Goal: Find specific page/section: Find specific page/section

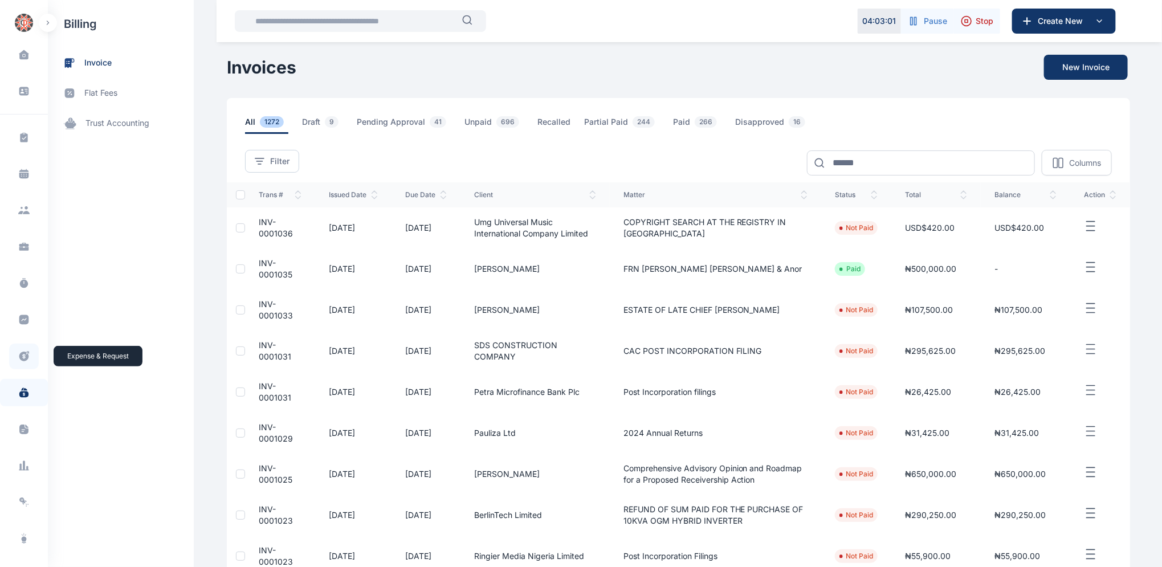
click at [21, 358] on icon at bounding box center [24, 357] width 10 height 10
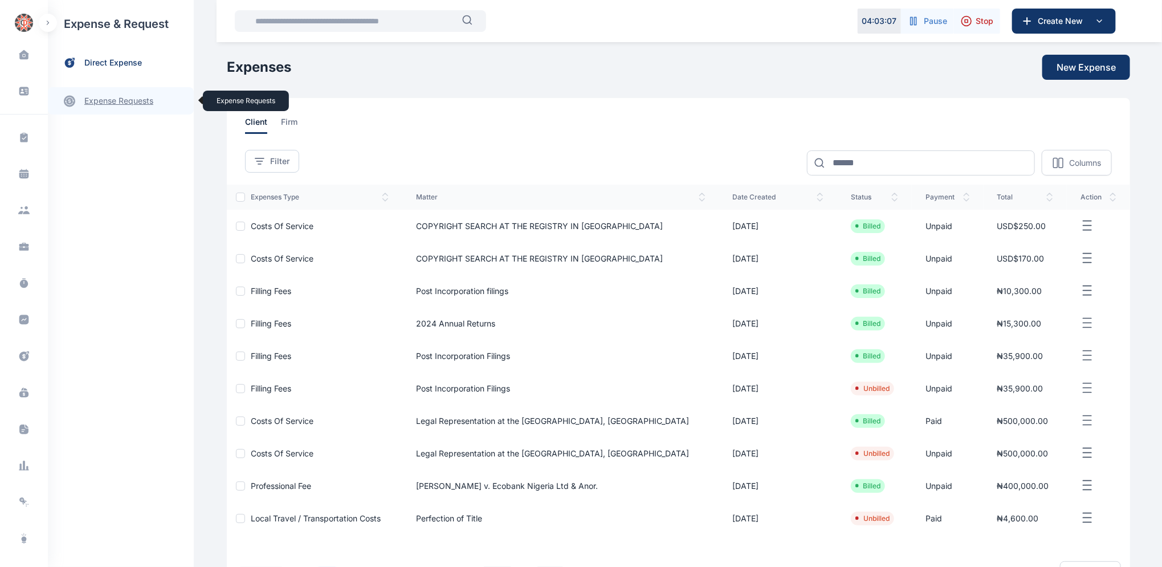
click at [113, 102] on link "expense requests expense requests" at bounding box center [121, 100] width 146 height 27
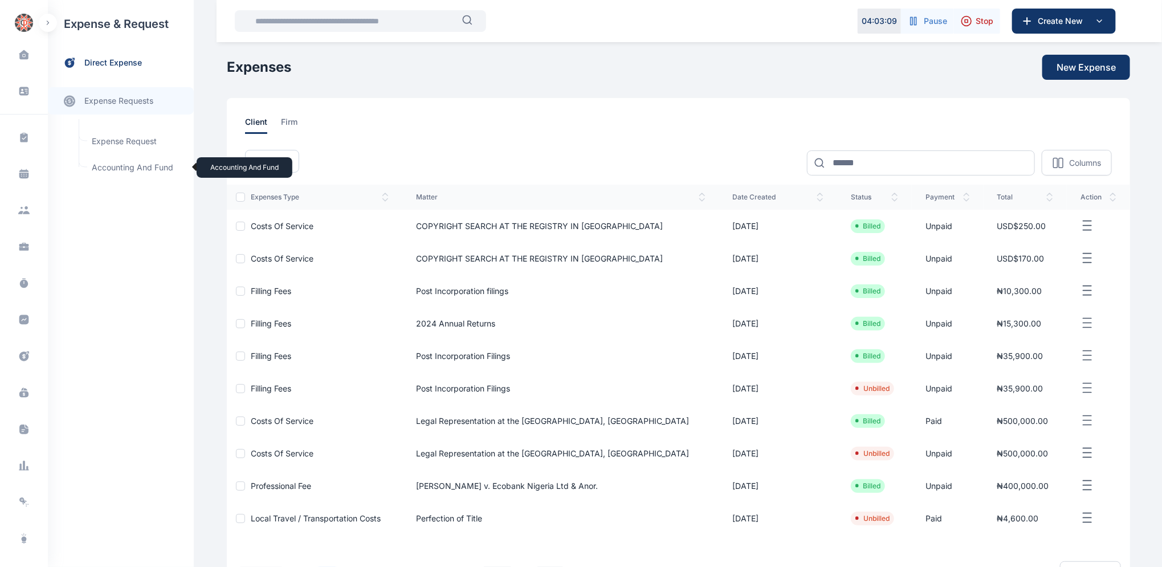
click at [119, 168] on span "Accounting and Fund Accounting and Fund" at bounding box center [136, 168] width 103 height 22
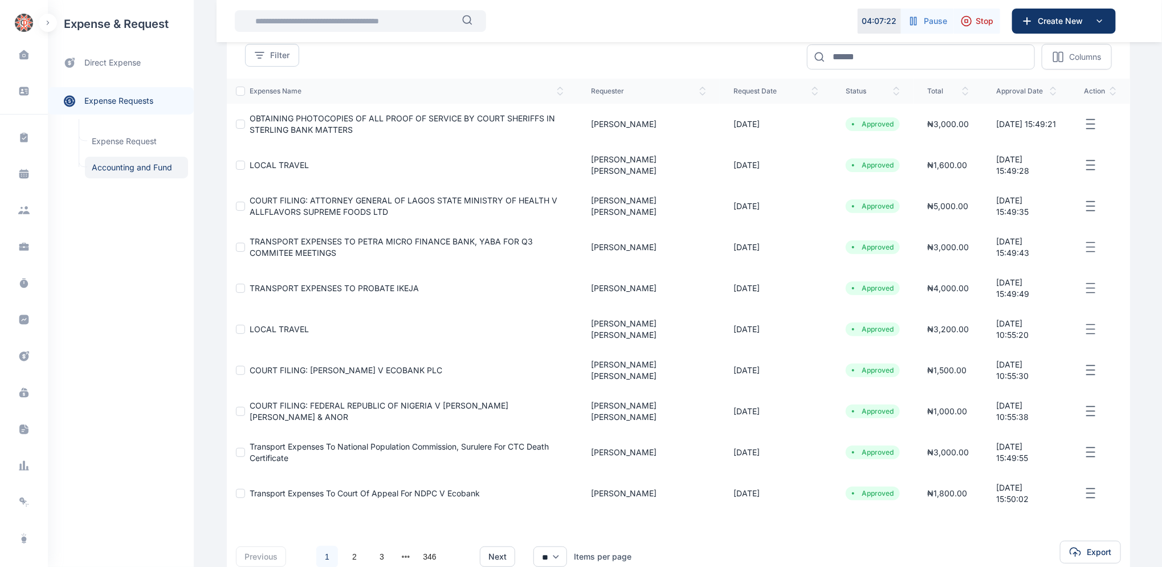
scroll to position [170, 0]
